Goal: Navigation & Orientation: Find specific page/section

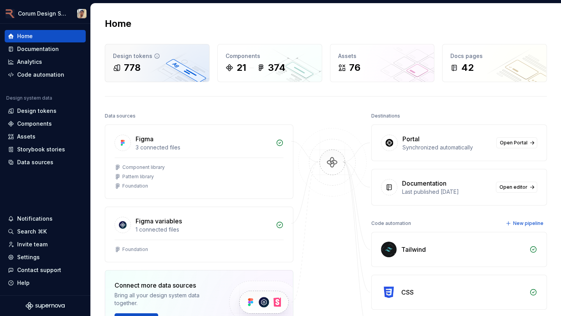
click at [181, 61] on div "Design tokens 778" at bounding box center [157, 62] width 104 height 37
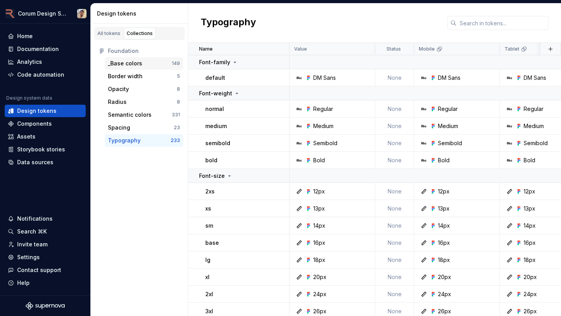
click at [143, 66] on div "_Base colors" at bounding box center [140, 64] width 64 height 8
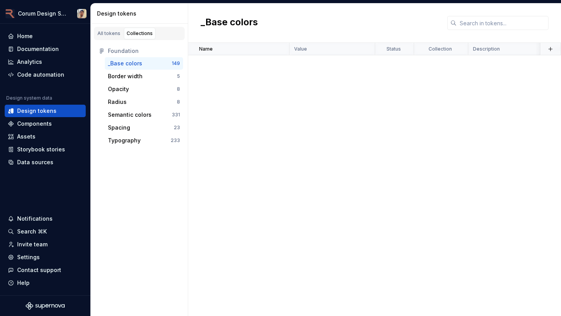
scroll to position [479, 0]
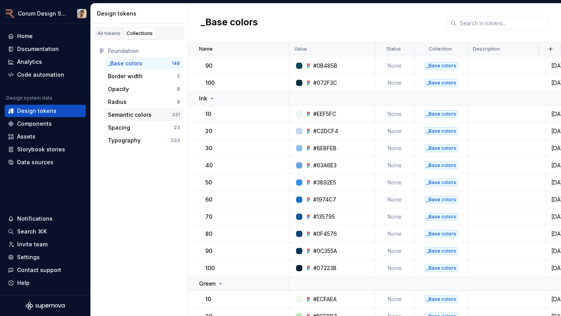
click at [134, 116] on div "Semantic colors" at bounding box center [130, 115] width 44 height 8
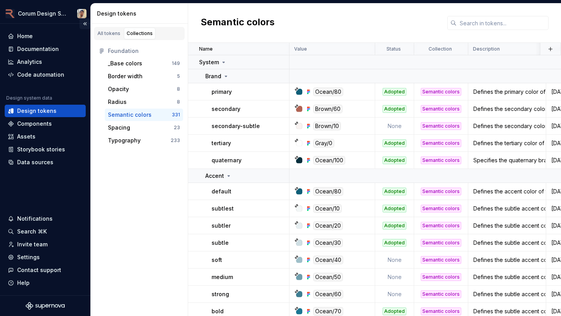
click at [83, 25] on button "Collapse sidebar" at bounding box center [84, 23] width 11 height 11
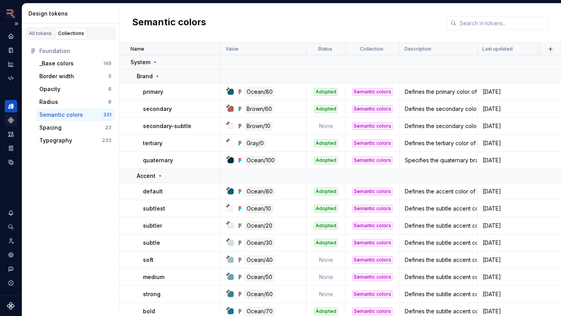
click at [16, 123] on div "Components" at bounding box center [11, 120] width 12 height 12
